Goal: Navigation & Orientation: Find specific page/section

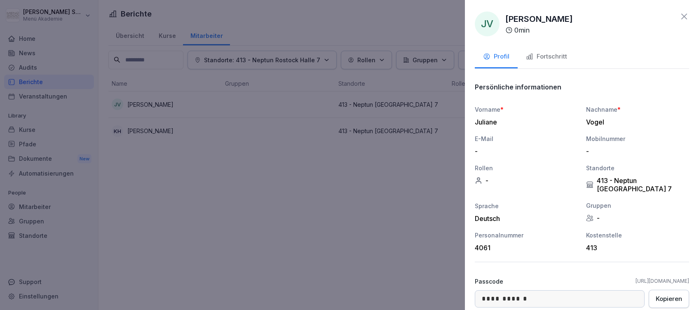
click at [323, 205] on div at bounding box center [349, 155] width 699 height 310
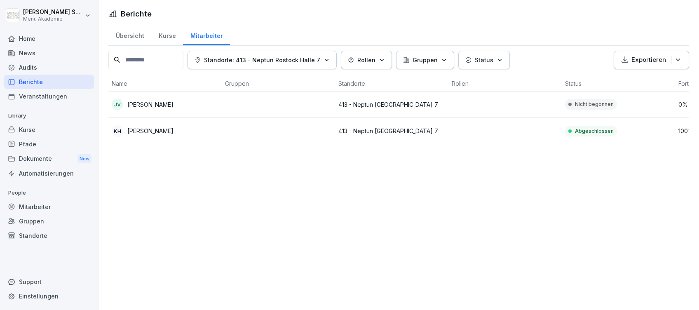
click at [23, 40] on div "Home" at bounding box center [49, 38] width 90 height 14
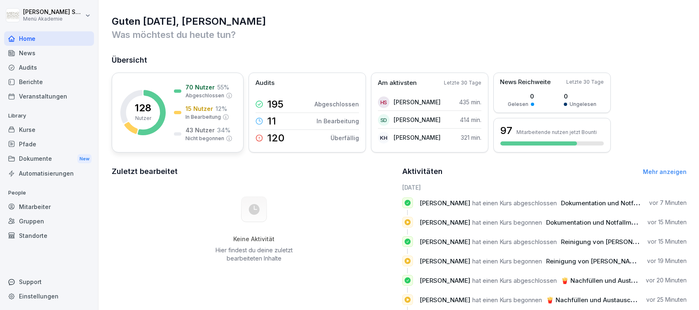
click at [185, 104] on div "70 Nutzer 55 % Abgeschlossen 15 Nutzer 12 % In Bearbeitung 43 Nutzer 34 % Nicht…" at bounding box center [203, 112] width 59 height 59
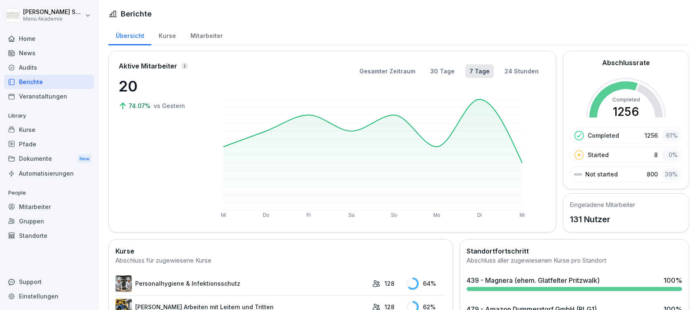
click at [31, 38] on div "Home" at bounding box center [49, 38] width 90 height 14
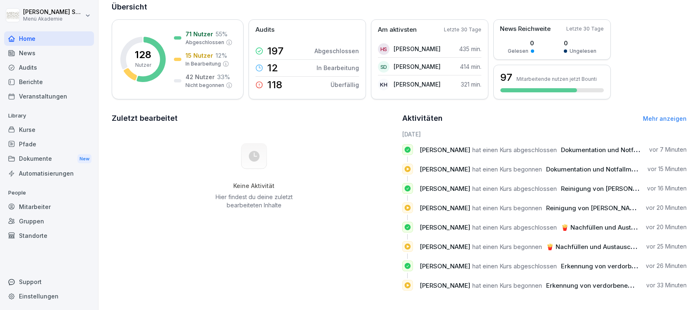
scroll to position [64, 0]
